Goal: Transaction & Acquisition: Obtain resource

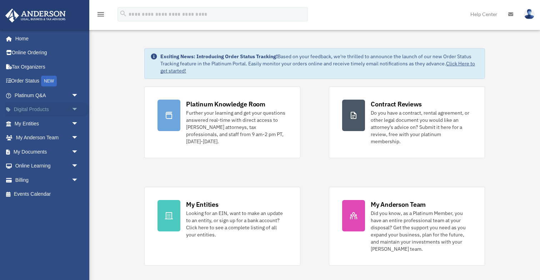
click at [35, 111] on link "Digital Products arrow_drop_down" at bounding box center [47, 110] width 84 height 14
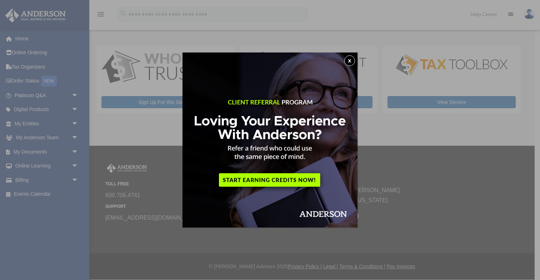
click at [353, 61] on button "x" at bounding box center [349, 60] width 11 height 11
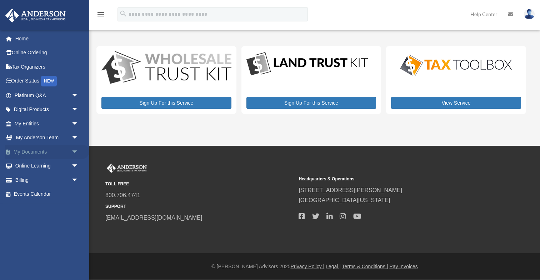
click at [74, 152] on span "arrow_drop_down" at bounding box center [78, 152] width 14 height 15
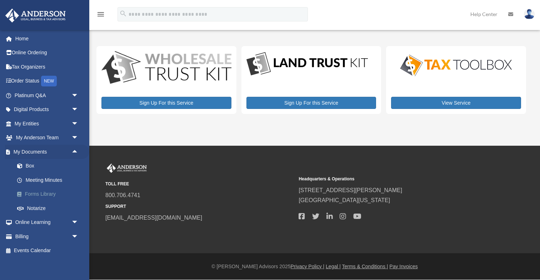
click at [51, 193] on link "Forms Library" at bounding box center [49, 194] width 79 height 14
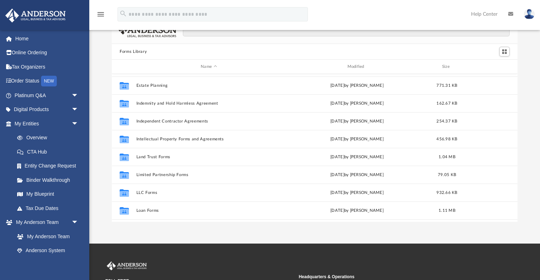
scroll to position [230, 0]
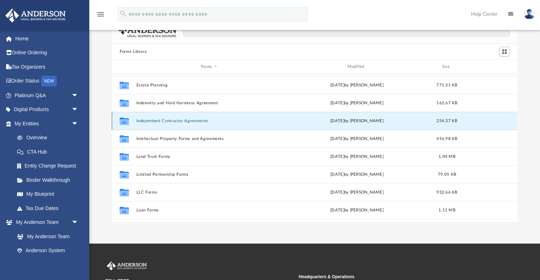
click at [173, 120] on button "Independent Contractor Agreements" at bounding box center [208, 121] width 145 height 5
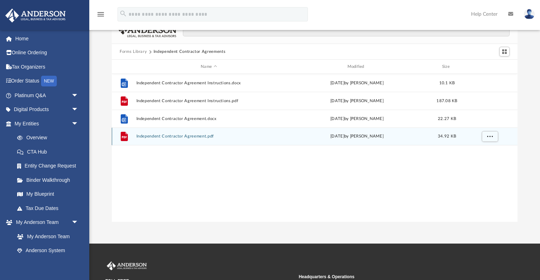
click at [185, 137] on button "Independent Contractor Agreement.pdf" at bounding box center [208, 136] width 145 height 5
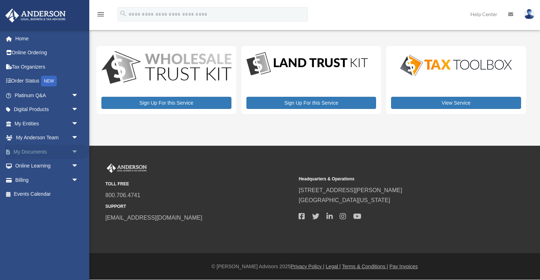
click at [76, 153] on span "arrow_drop_down" at bounding box center [78, 152] width 14 height 15
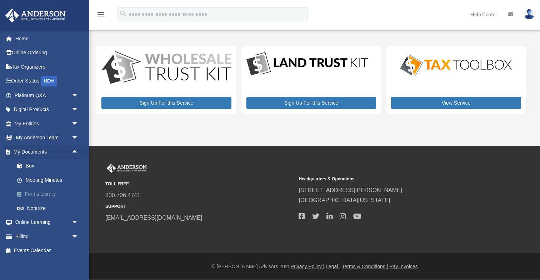
click at [43, 192] on link "Forms Library" at bounding box center [49, 194] width 79 height 14
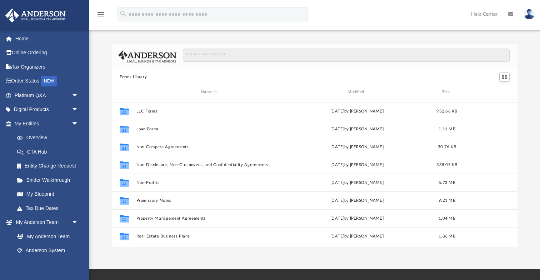
scroll to position [337, 0]
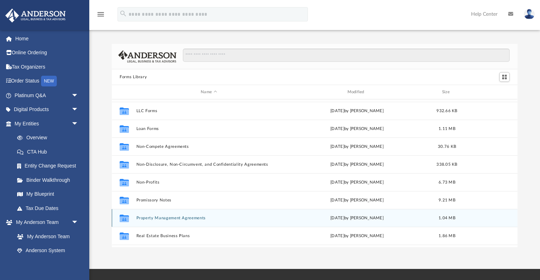
click at [192, 217] on button "Property Management Agreements" at bounding box center [208, 218] width 145 height 5
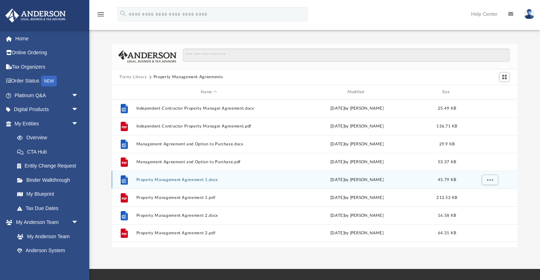
scroll to position [0, 0]
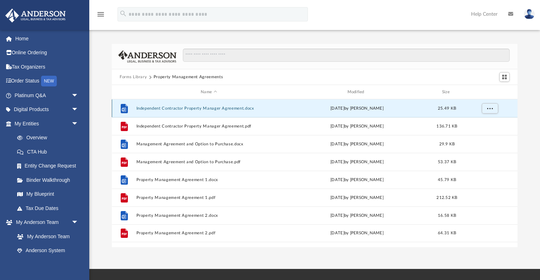
click at [230, 109] on button "Independent Contractor Property Manager Agreement.docx" at bounding box center [208, 108] width 145 height 5
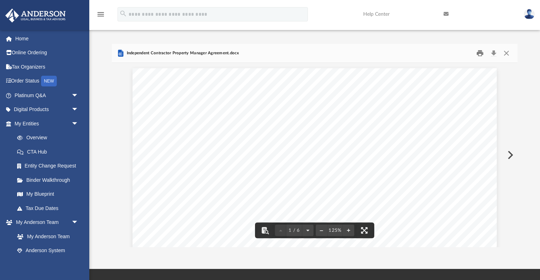
click at [481, 52] on button "Print" at bounding box center [480, 53] width 14 height 11
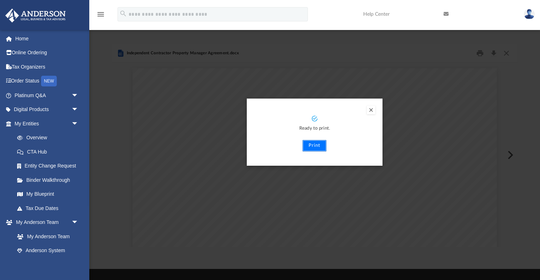
click at [313, 144] on button "Print" at bounding box center [315, 145] width 24 height 11
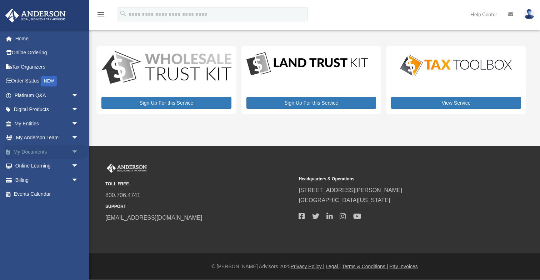
click at [74, 150] on span "arrow_drop_down" at bounding box center [78, 152] width 14 height 15
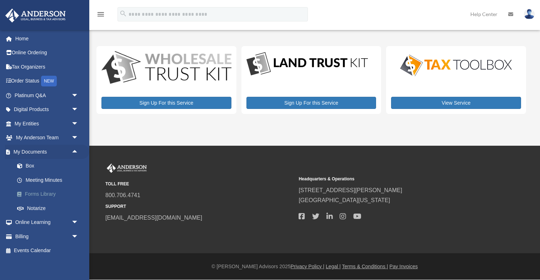
click at [50, 195] on link "Forms Library" at bounding box center [49, 194] width 79 height 14
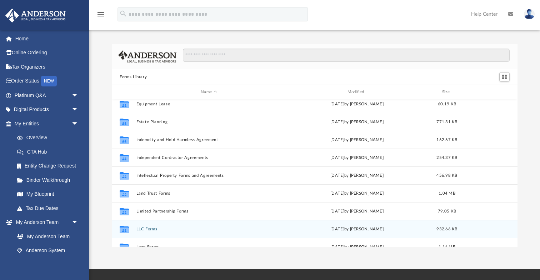
scroll to position [217, 0]
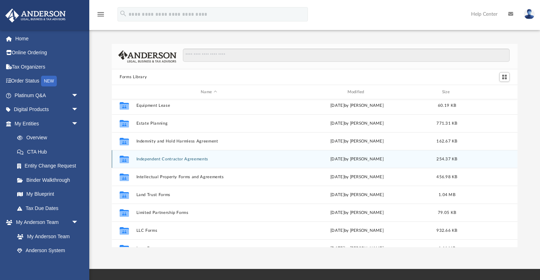
click at [200, 159] on button "Independent Contractor Agreements" at bounding box center [208, 159] width 145 height 5
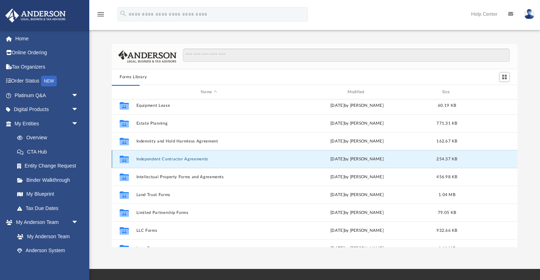
scroll to position [0, 0]
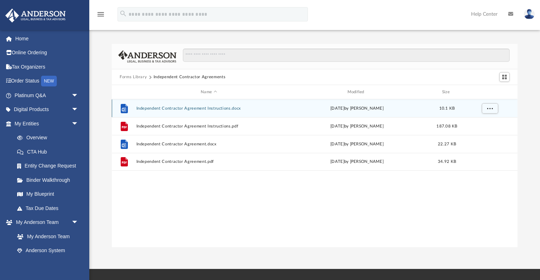
click at [197, 109] on button "Independent Contractor Agreement Instructions.docx" at bounding box center [208, 108] width 145 height 5
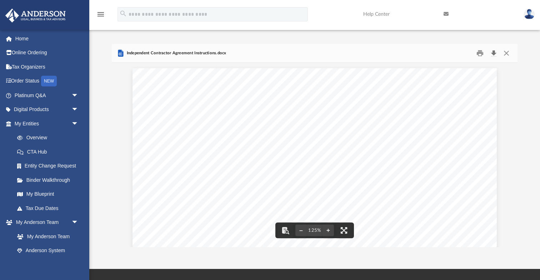
click at [493, 52] on button "Download" at bounding box center [493, 53] width 13 height 11
click at [509, 54] on button "Close" at bounding box center [506, 53] width 13 height 11
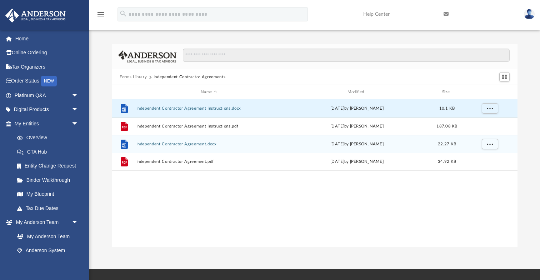
click at [200, 143] on button "Independent Contractor Agreement.docx" at bounding box center [208, 144] width 145 height 5
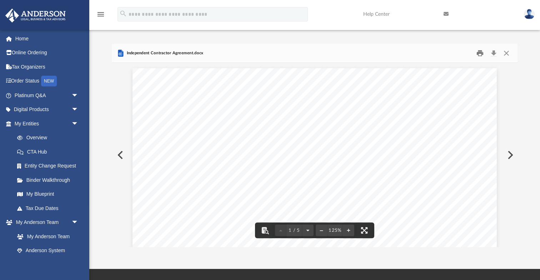
click at [480, 54] on button "Print" at bounding box center [480, 53] width 14 height 11
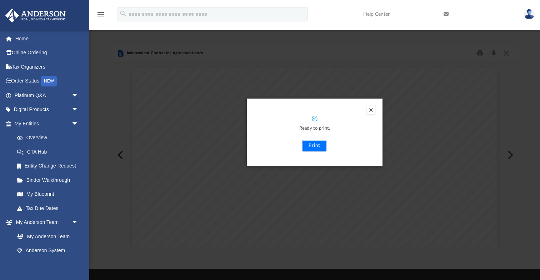
click at [316, 144] on button "Print" at bounding box center [315, 145] width 24 height 11
